Goal: Task Accomplishment & Management: Complete application form

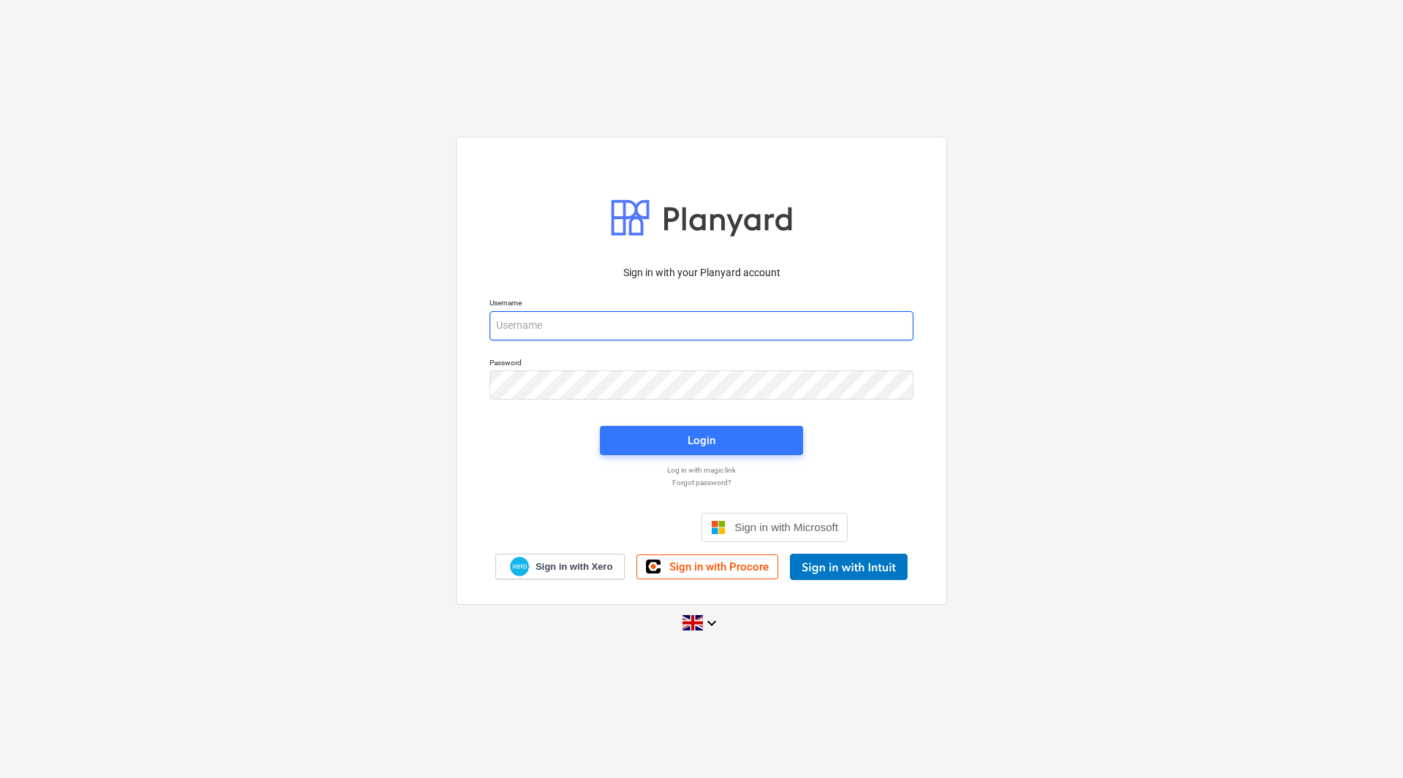
drag, startPoint x: 595, startPoint y: 344, endPoint x: 590, endPoint y: 336, distance: 9.5
click at [592, 339] on div "Username" at bounding box center [701, 318] width 441 height 59
click at [587, 335] on input "email" at bounding box center [701, 325] width 424 height 29
click at [590, 334] on input "email" at bounding box center [701, 325] width 424 height 29
click at [538, 327] on input "email" at bounding box center [701, 325] width 424 height 29
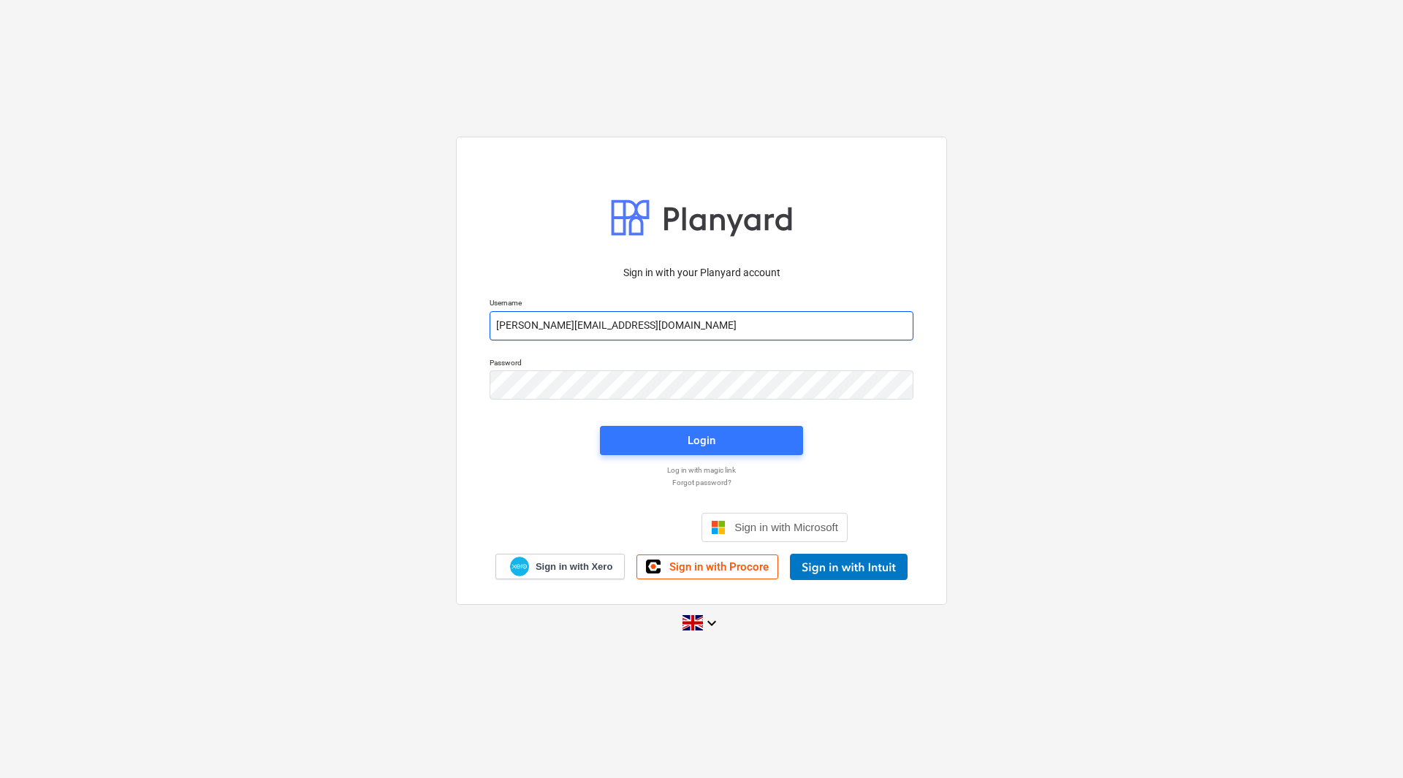
type input "andy@surfacepro.co.uk"
click at [937, 454] on div "Sign in with your Planyard account Username andy@surfacepro.co.uk Password Logi…" at bounding box center [701, 371] width 491 height 468
click at [687, 436] on div "Login" at bounding box center [701, 440] width 28 height 19
click at [461, 370] on div "Sign in with your Planyard account Username andy@surfacepro.co.uk Password Logg…" at bounding box center [701, 371] width 491 height 468
click at [626, 489] on div "Sign in with your Planyard account Username andy@surfacepro.co.uk Password Logg…" at bounding box center [701, 418] width 441 height 324
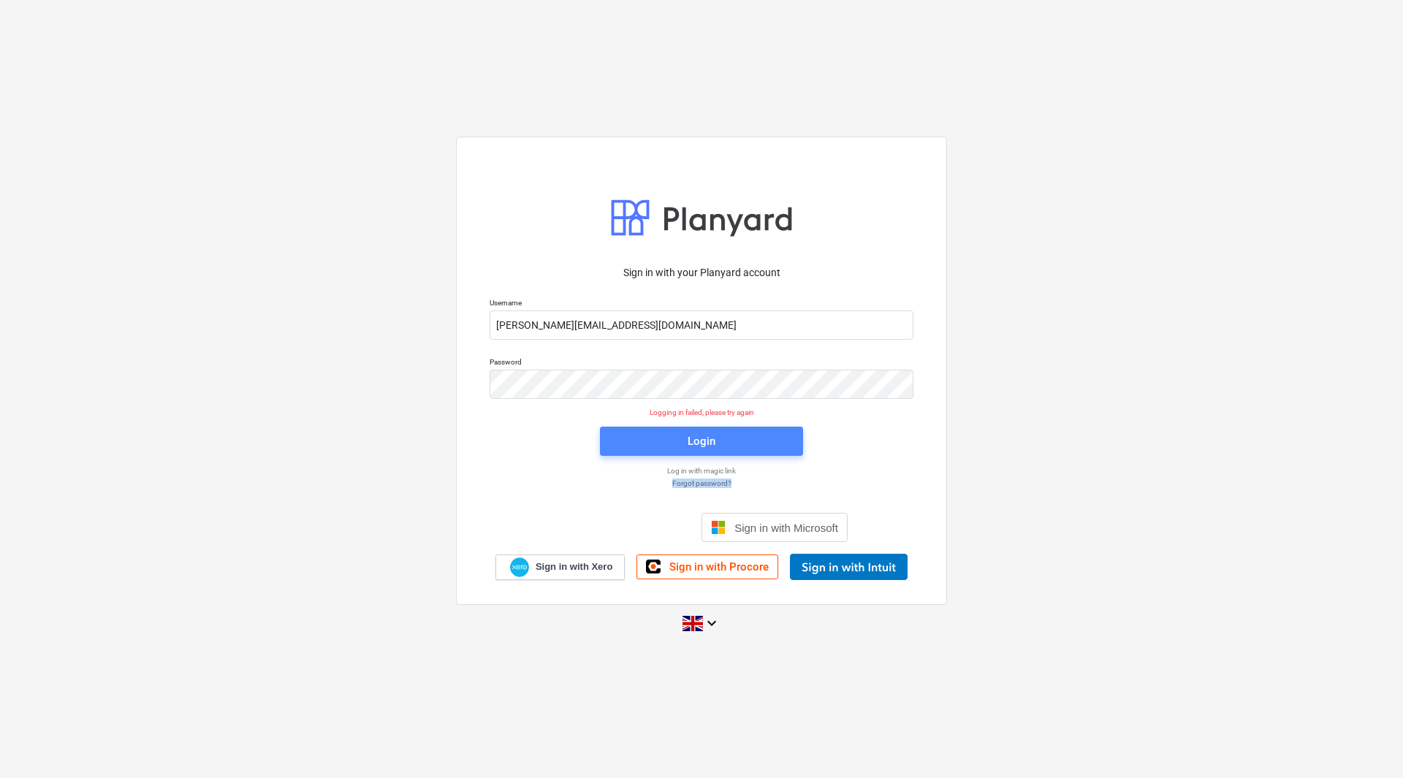
click at [663, 441] on span "Login" at bounding box center [701, 441] width 168 height 19
drag, startPoint x: 576, startPoint y: 478, endPoint x: 593, endPoint y: 473, distance: 18.1
click at [575, 477] on div "Forgot password?" at bounding box center [701, 483] width 441 height 12
click at [661, 434] on span "Login" at bounding box center [701, 441] width 168 height 19
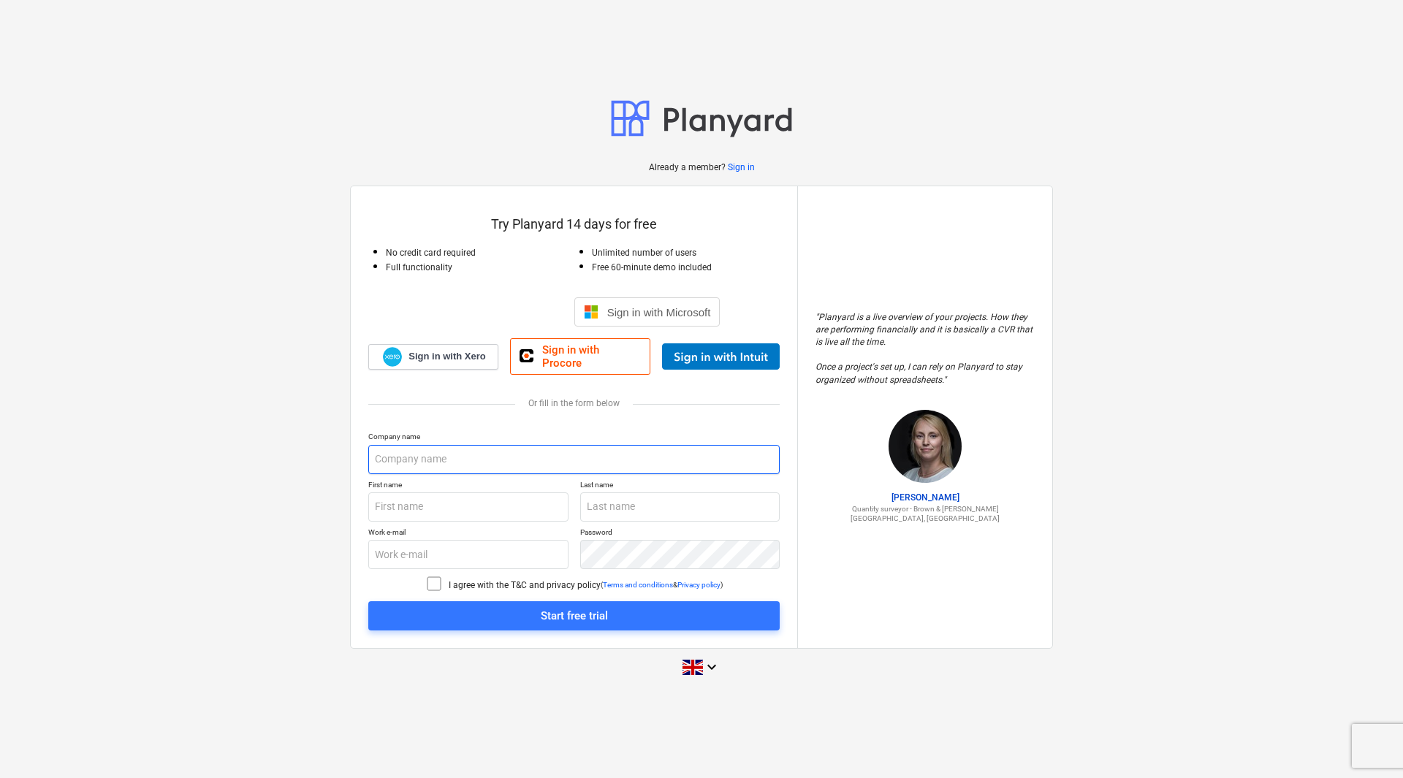
click at [387, 461] on input "text" at bounding box center [573, 459] width 411 height 29
type input "Surface Pro Ltd"
type input "[PERSON_NAME]"
type input "[PERSON_NAME][EMAIL_ADDRESS][DOMAIN_NAME]"
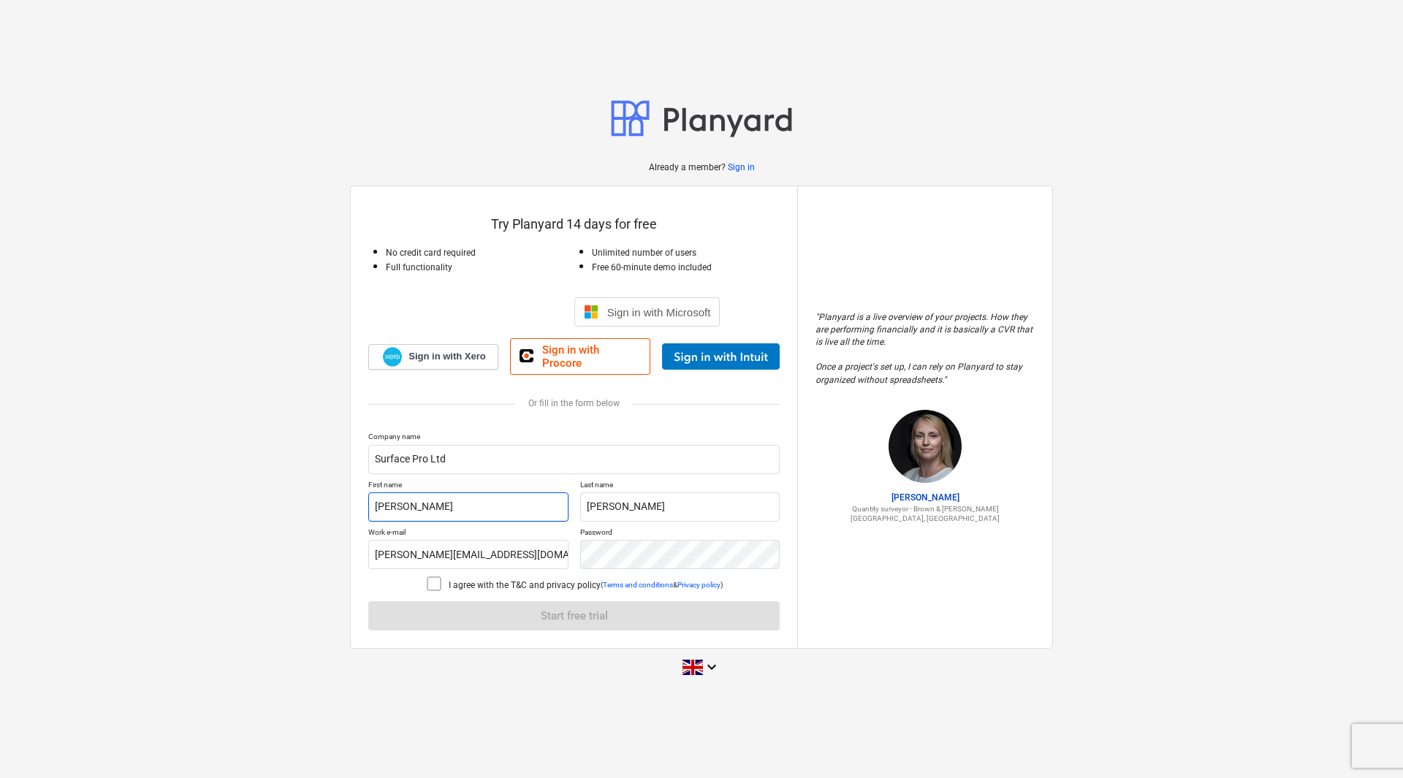
click at [391, 505] on input "Kris" at bounding box center [468, 506] width 200 height 29
type input "Jayne"
click at [613, 504] on input "Holt" at bounding box center [680, 506] width 200 height 29
type input "Powis"
click at [510, 553] on input "kris@surfacepro.co.uk" at bounding box center [468, 554] width 200 height 29
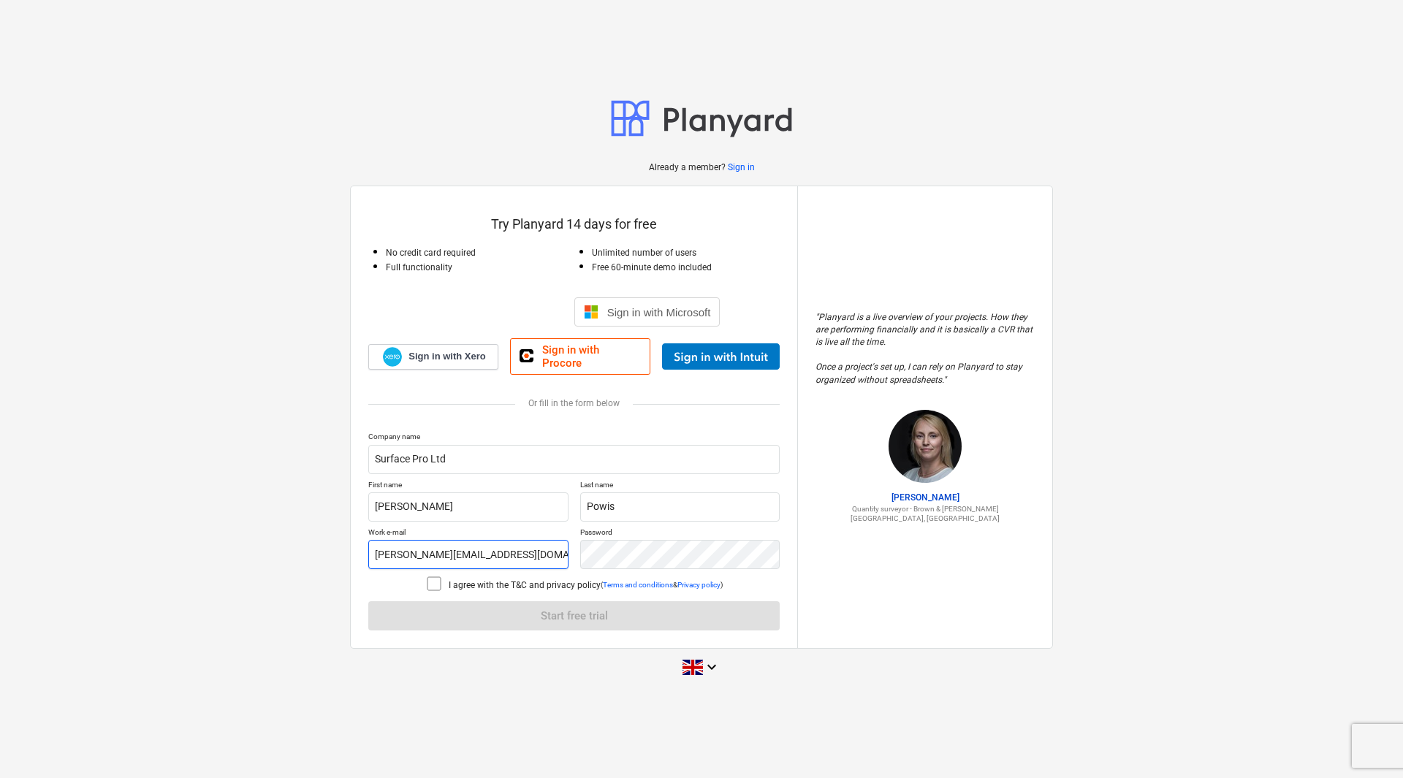
type input "accounts@surfacepro.co.uk"
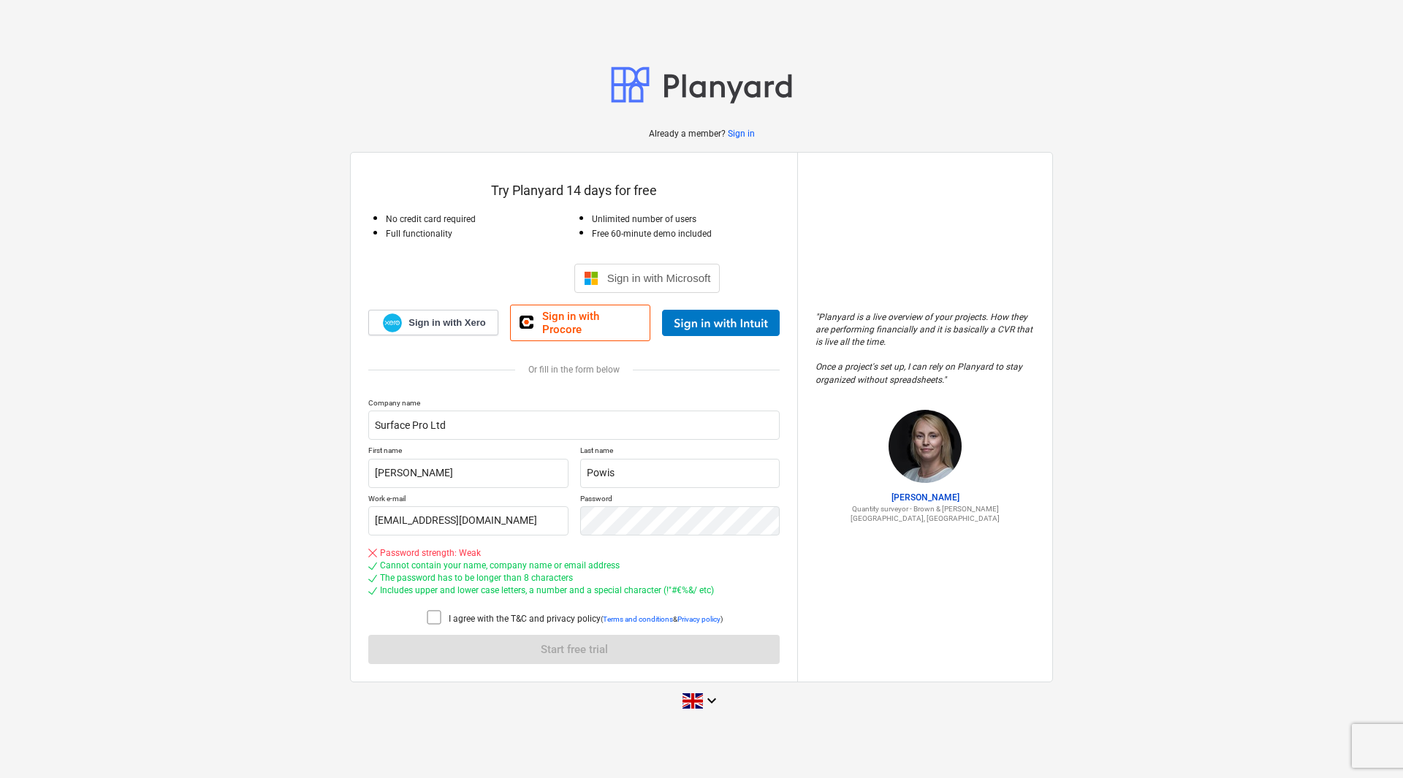
click at [427, 614] on icon at bounding box center [434, 618] width 18 height 18
click at [544, 649] on div "Company name Surface Pro Ltd First name Jayne Last name Powis Work e-mail accou…" at bounding box center [573, 531] width 411 height 267
click at [543, 517] on div "Work e-mail accounts@surfacepro.co.uk Password" at bounding box center [573, 515] width 411 height 42
click at [568, 520] on div "Work e-mail accounts@surfacepro.co.uk Password" at bounding box center [573, 515] width 411 height 42
click at [576, 518] on div "Work e-mail accounts@surfacepro.co.uk Password" at bounding box center [573, 515] width 411 height 42
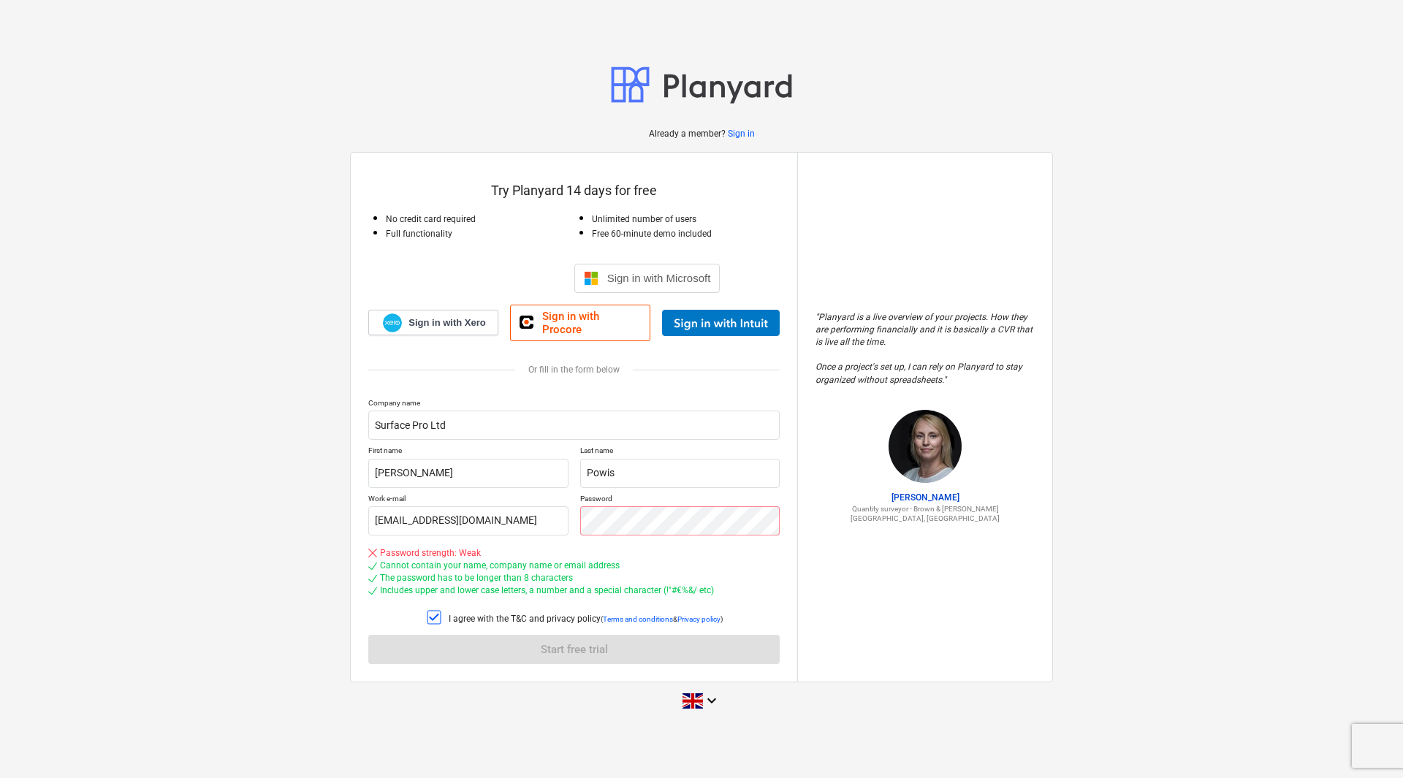
click at [513, 646] on div "Company name Surface Pro Ltd First name Jayne Last name Powis Work e-mail accou…" at bounding box center [573, 531] width 411 height 267
click at [503, 507] on input "accounts@surfacepro.co.uk" at bounding box center [468, 520] width 200 height 29
click at [698, 401] on p "Company name" at bounding box center [573, 404] width 411 height 12
click at [430, 611] on icon at bounding box center [434, 618] width 18 height 18
click at [538, 635] on div "Company name Surface Pro Ltd First name Jayne Last name Powis Work e-mail accou…" at bounding box center [573, 531] width 411 height 267
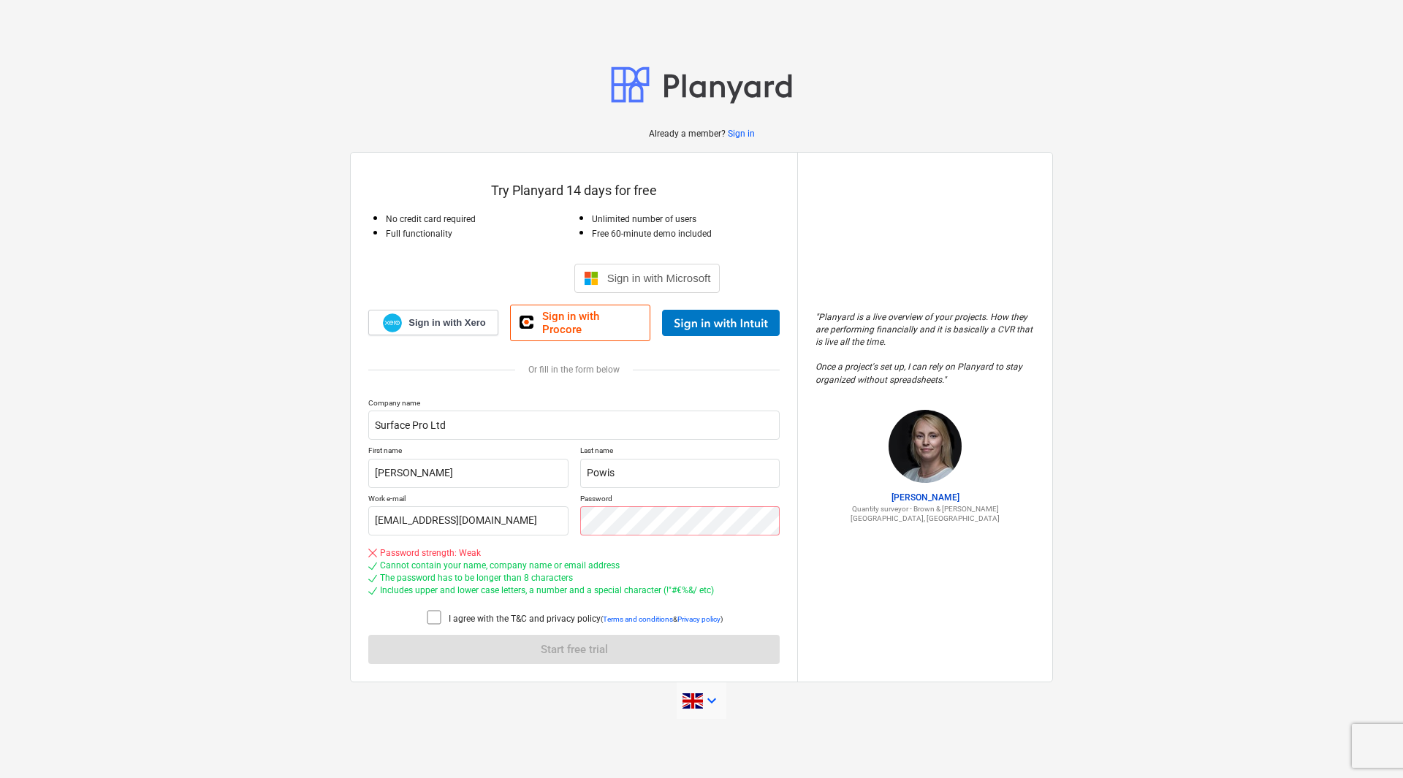
click at [702, 693] on span at bounding box center [692, 700] width 20 height 15
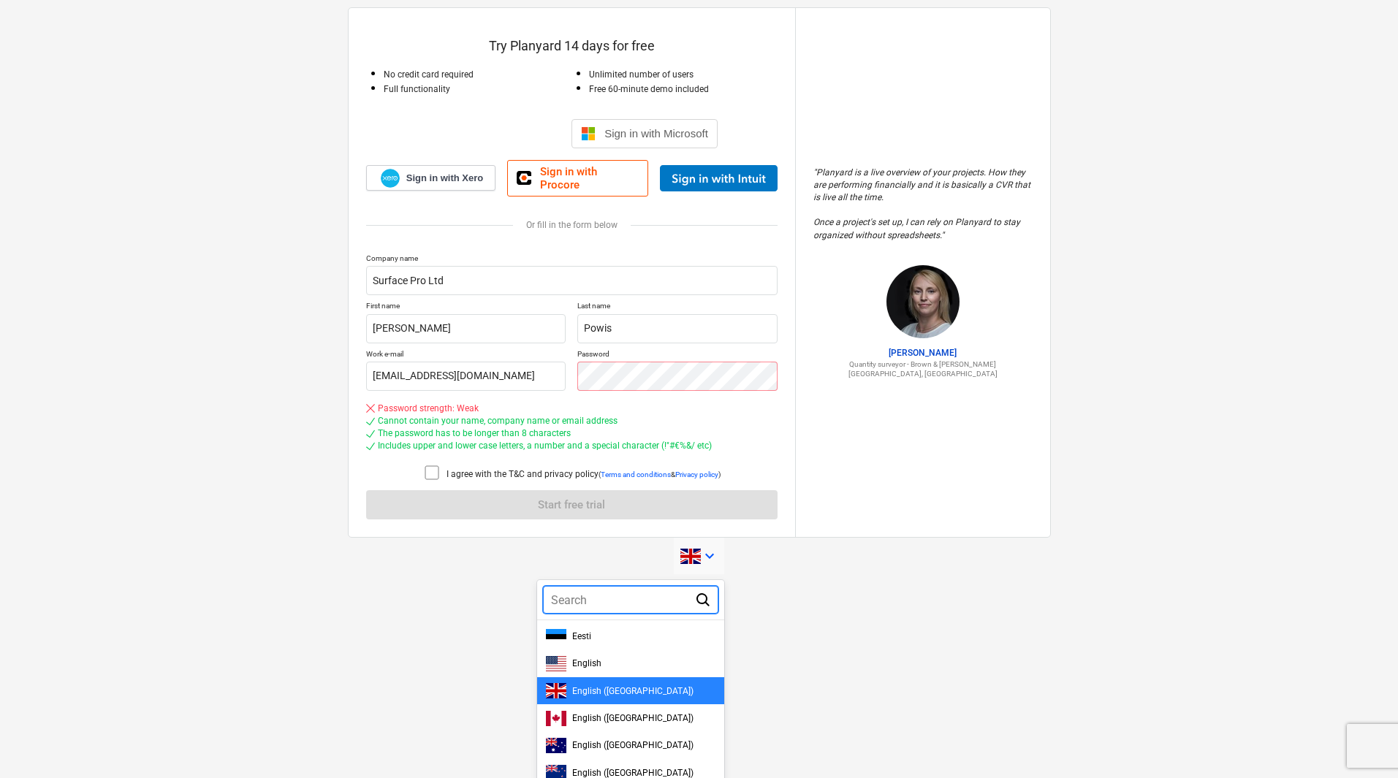
scroll to position [146, 0]
click at [582, 682] on div "English (UK)" at bounding box center [630, 689] width 169 height 15
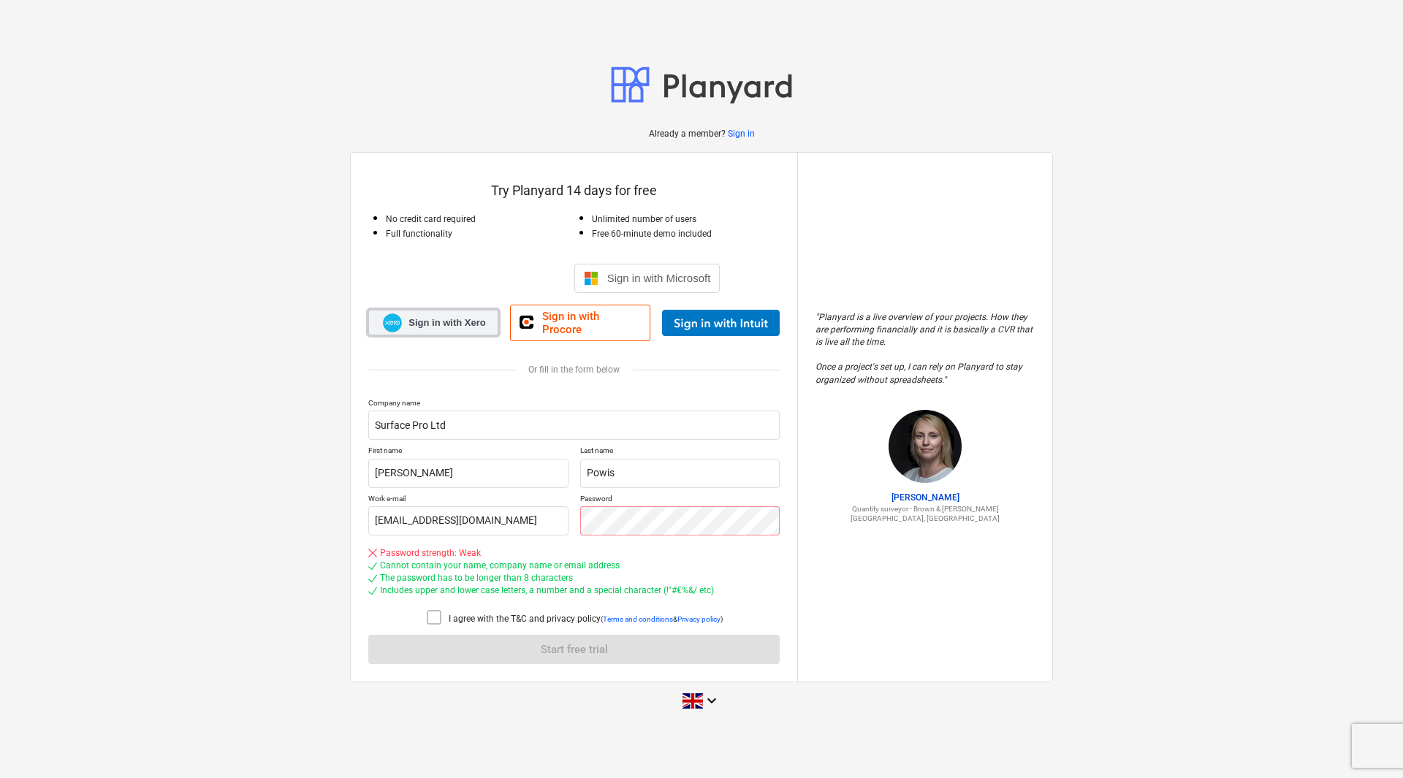
click at [456, 321] on span "Sign in with Xero" at bounding box center [446, 322] width 77 height 13
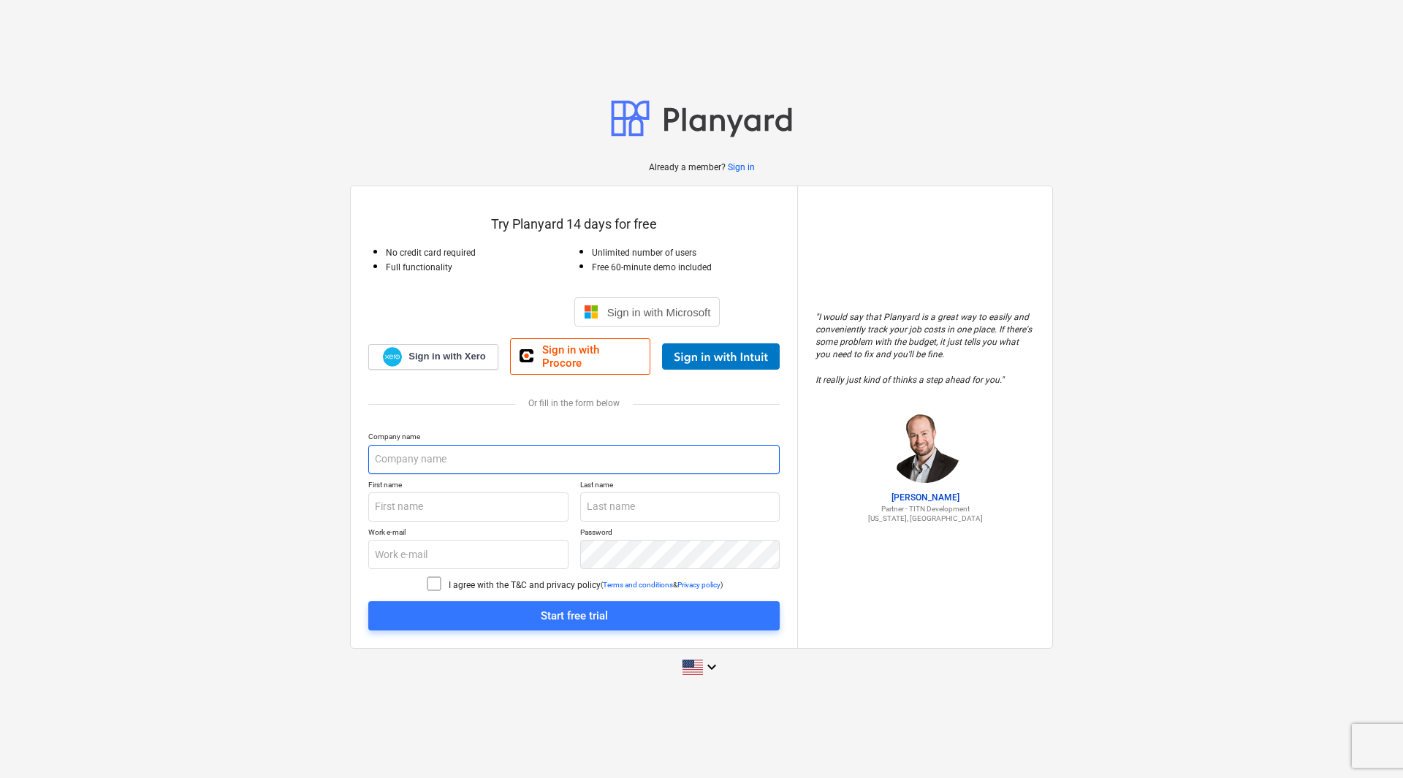
click at [422, 456] on input "text" at bounding box center [573, 459] width 411 height 29
type input "Surface Pro Ltd"
type input "Kris"
type input "Holt"
type input "kris@surfacepro.co.uk"
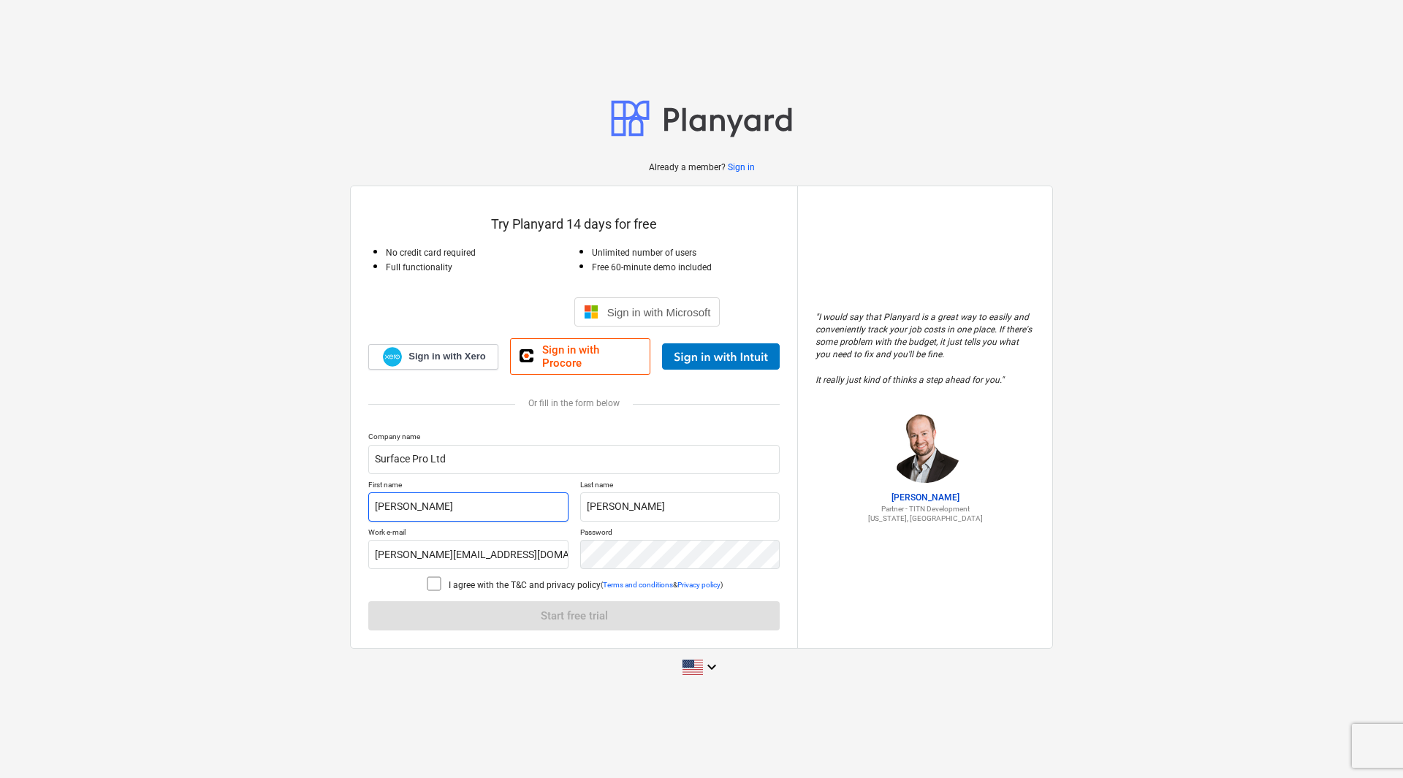
drag, startPoint x: 430, startPoint y: 503, endPoint x: 338, endPoint y: 503, distance: 92.1
click at [338, 503] on div "Already a member? Sign in Try Planyard 14 days for free No credit card required…" at bounding box center [701, 389] width 1403 height 616
type input "Jayne"
type input "Powis"
click at [386, 546] on input "kris@surfacepro.co.uk" at bounding box center [468, 554] width 200 height 29
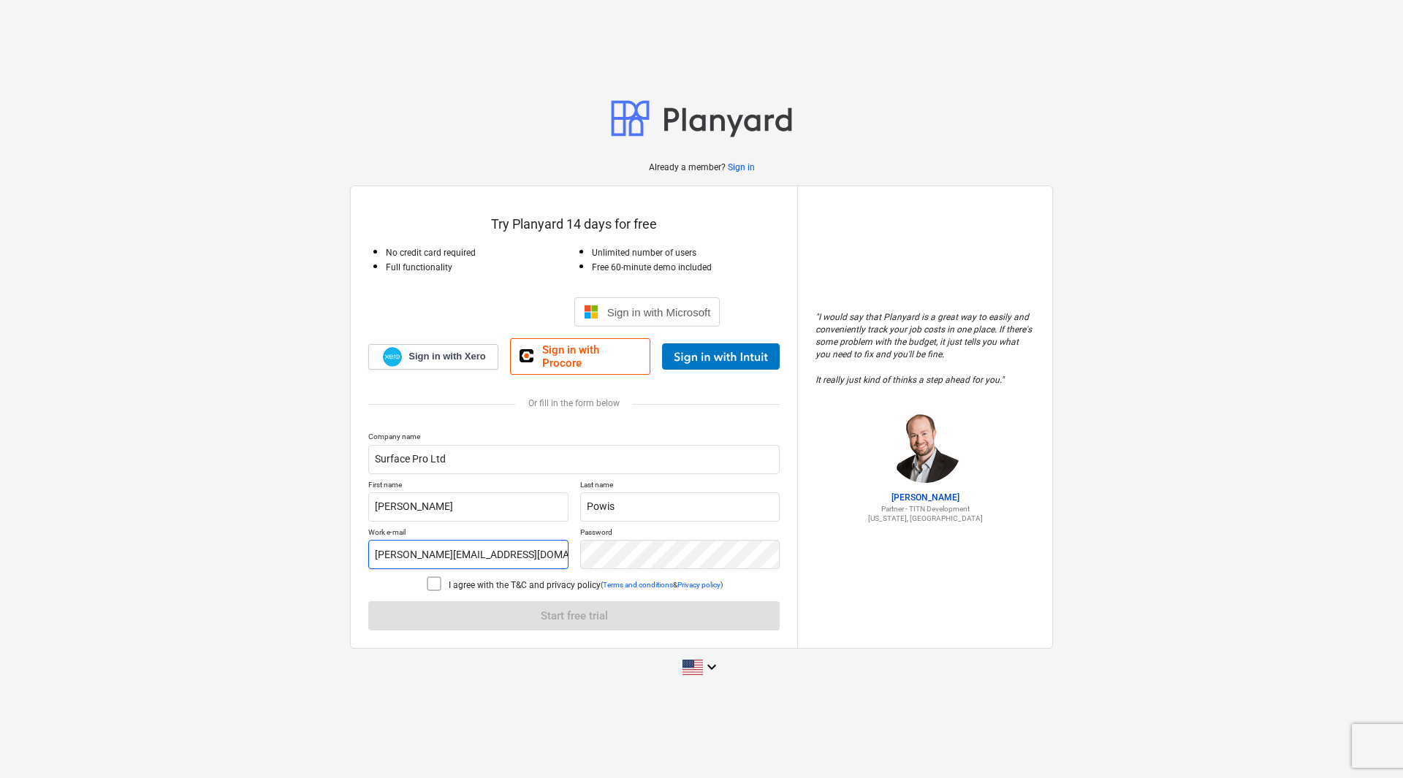
type input "accounts@surfacepro.co.uk"
